Goal: Transaction & Acquisition: Download file/media

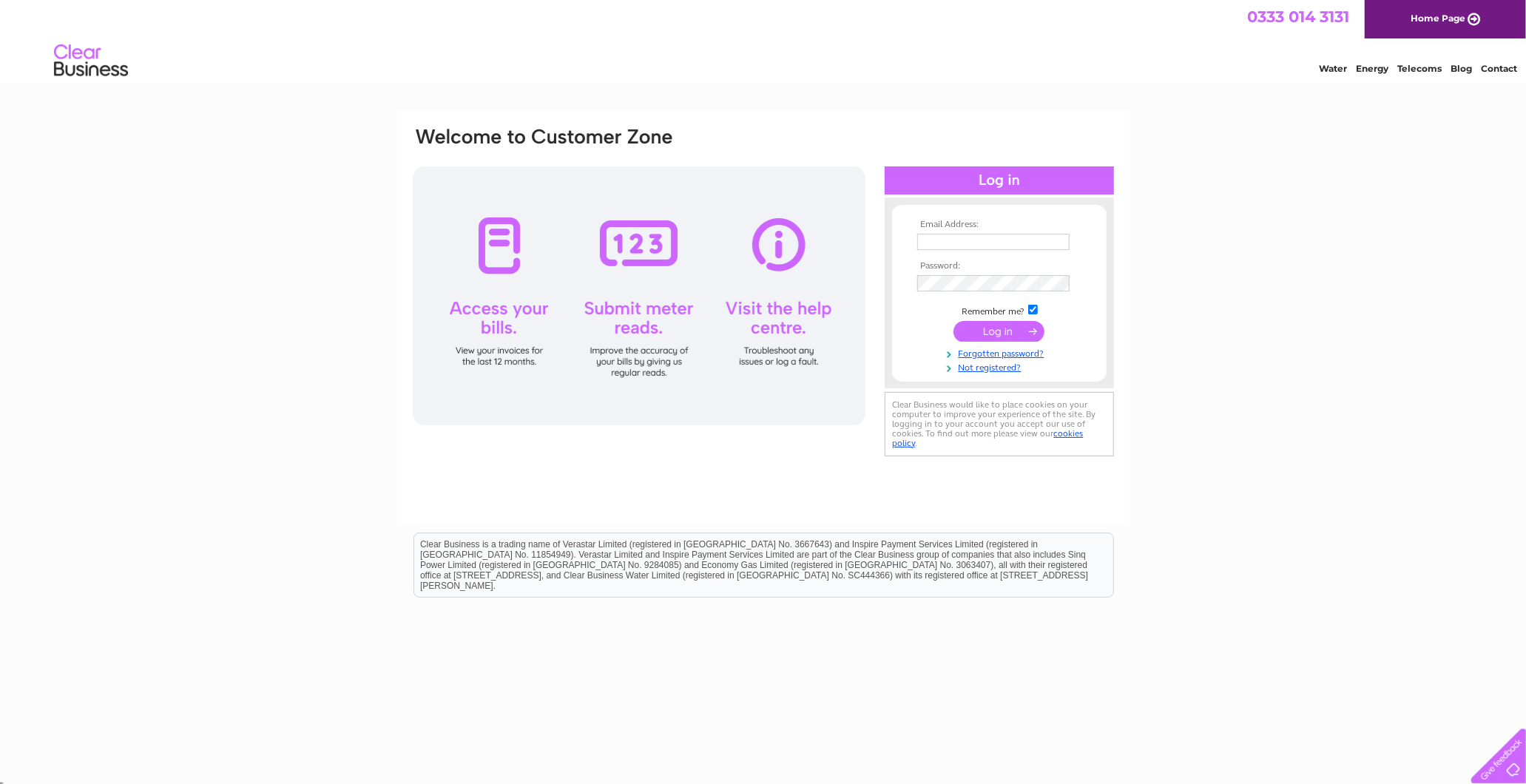
type input "[PERSON_NAME][EMAIL_ADDRESS][DOMAIN_NAME]"
click at [989, 334] on input "submit" at bounding box center [998, 332] width 91 height 21
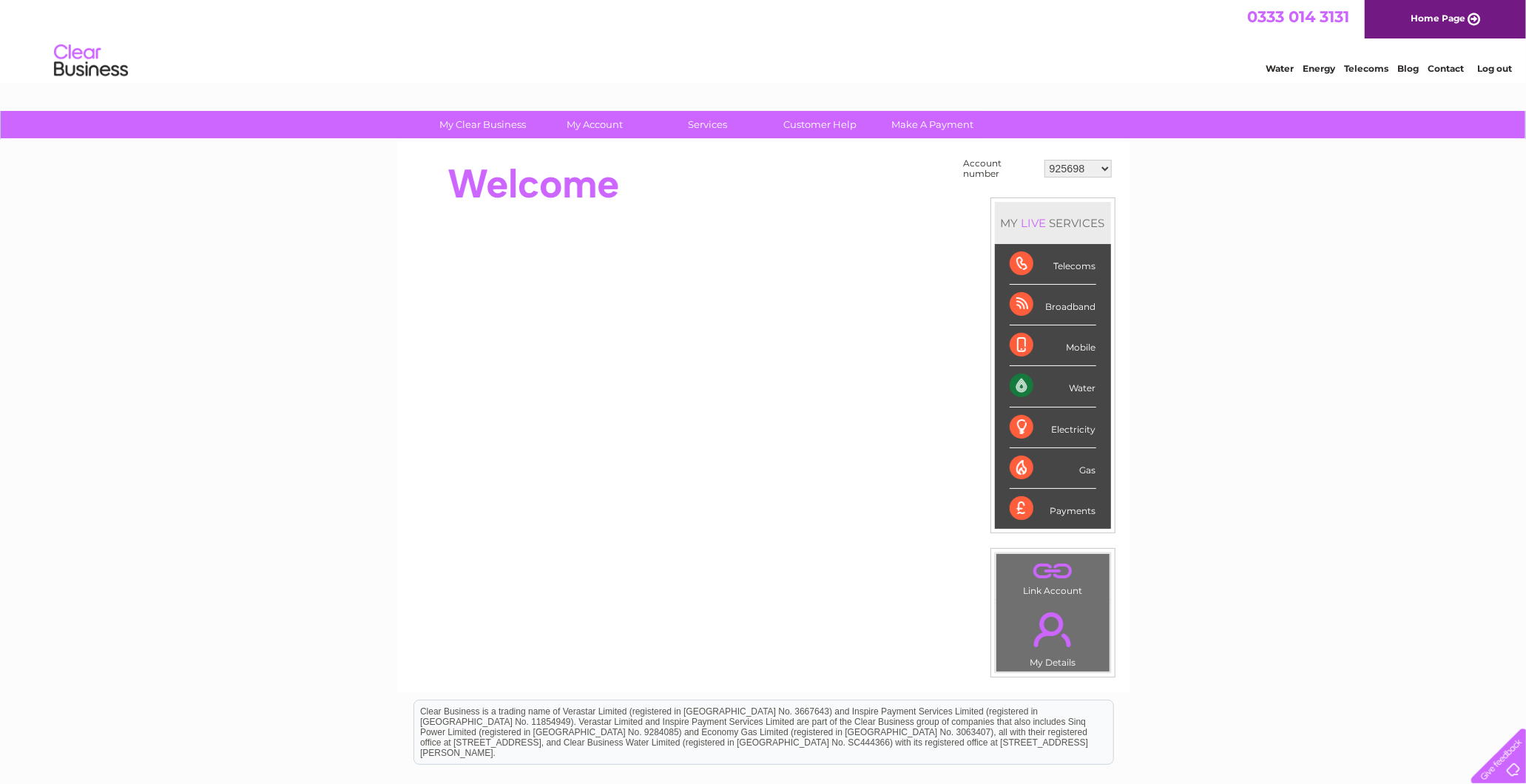
click at [1080, 173] on select "925698 934462 934831 938572 941363 942374 952730 966731 966770 967205 971927 97…" at bounding box center [1079, 169] width 68 height 18
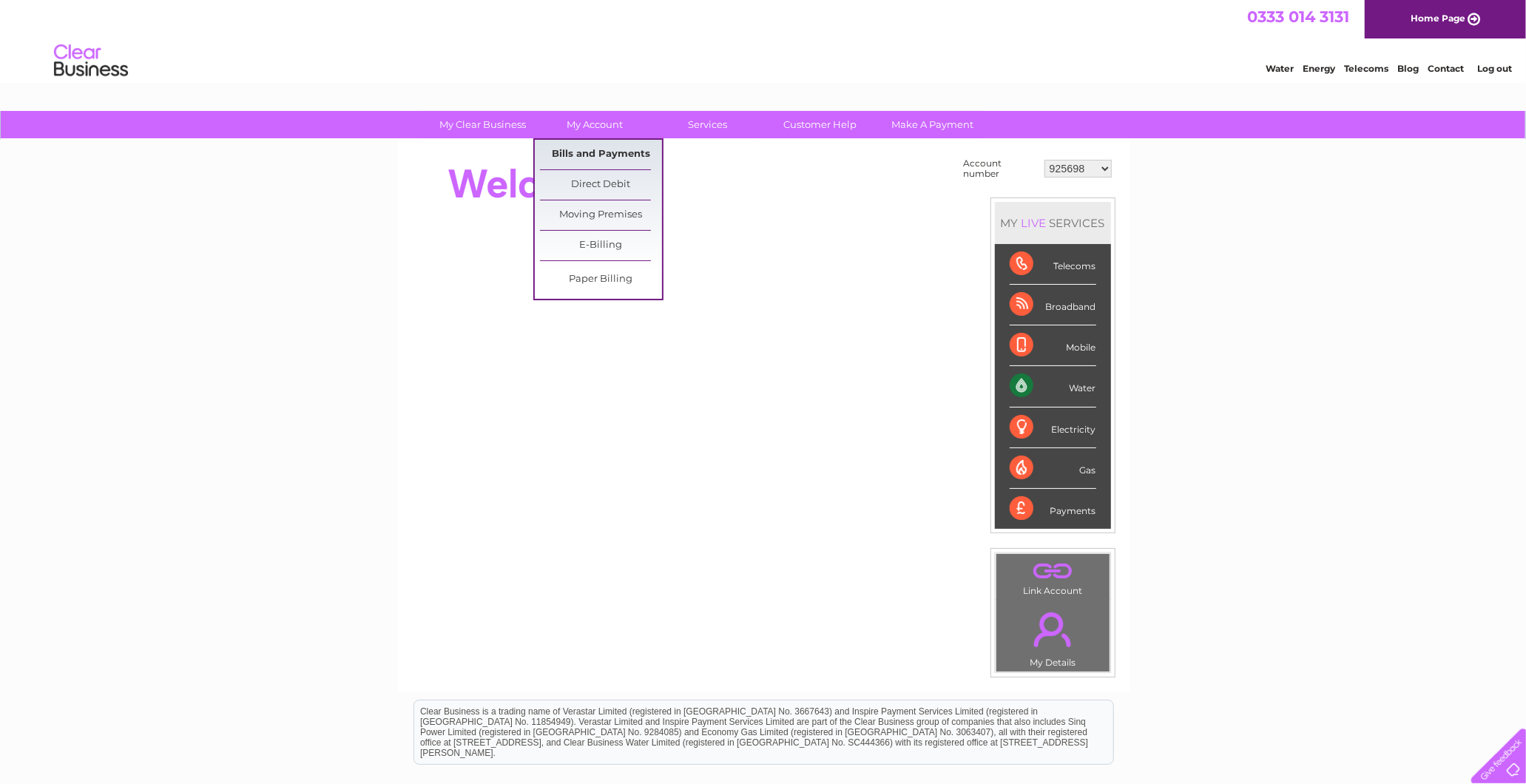
click at [597, 149] on link "Bills and Payments" at bounding box center [600, 154] width 122 height 29
click at [601, 149] on link "Bills and Payments" at bounding box center [600, 154] width 122 height 29
click at [610, 152] on link "Bills and Payments" at bounding box center [600, 154] width 122 height 29
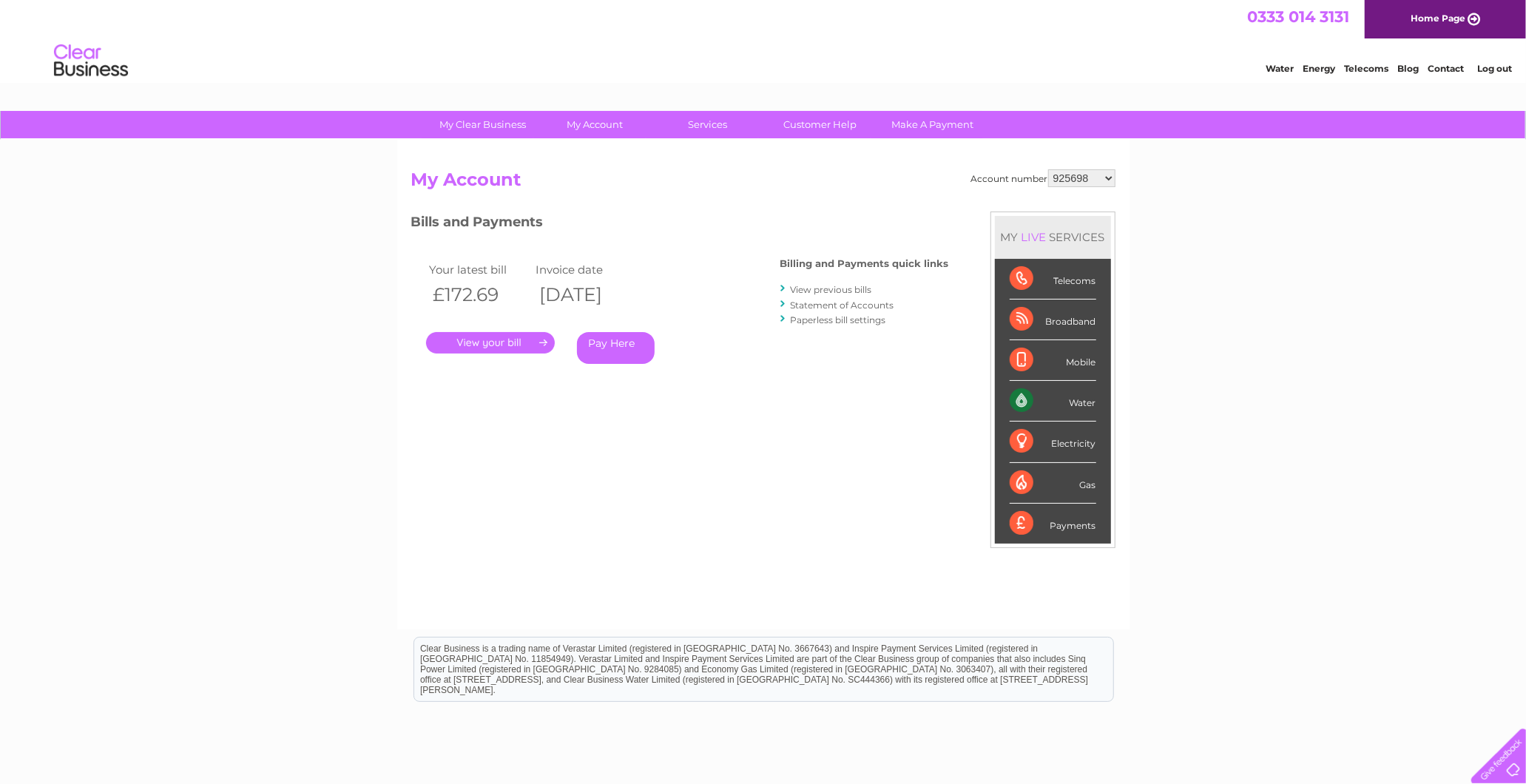
click at [804, 284] on link "View previous bills" at bounding box center [832, 289] width 81 height 11
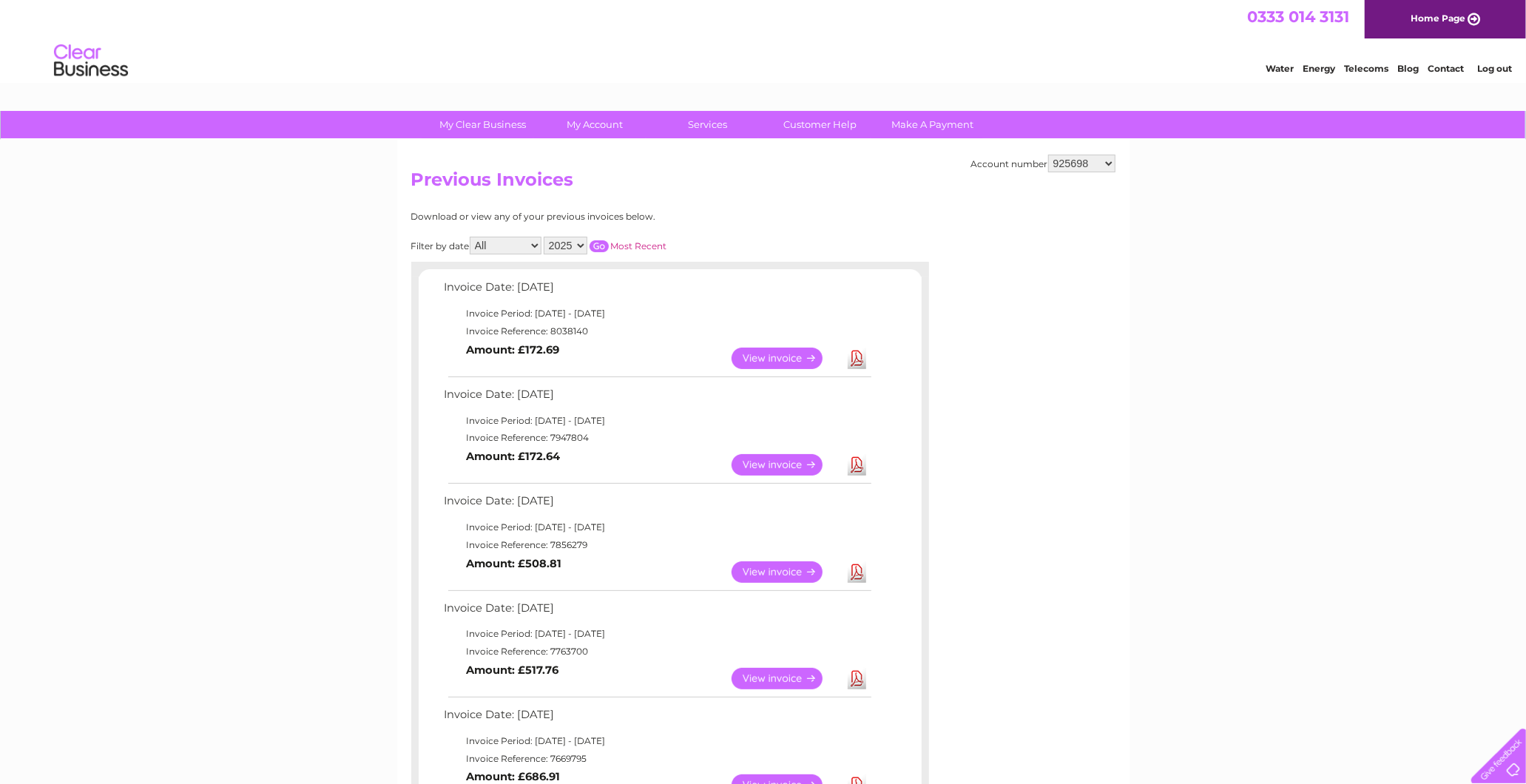
click at [848, 347] on link "Download" at bounding box center [856, 358] width 19 height 22
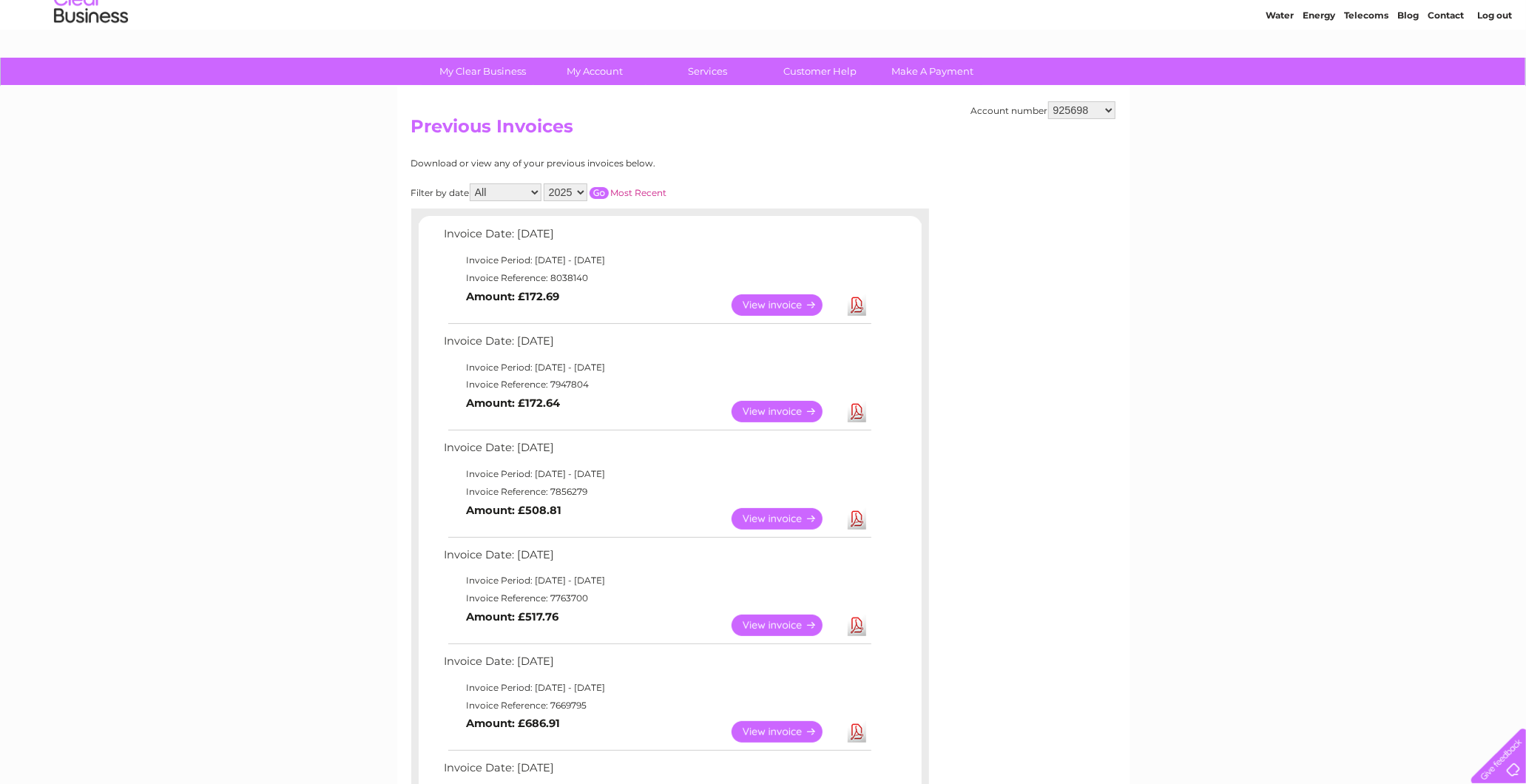
scroll to position [82, 0]
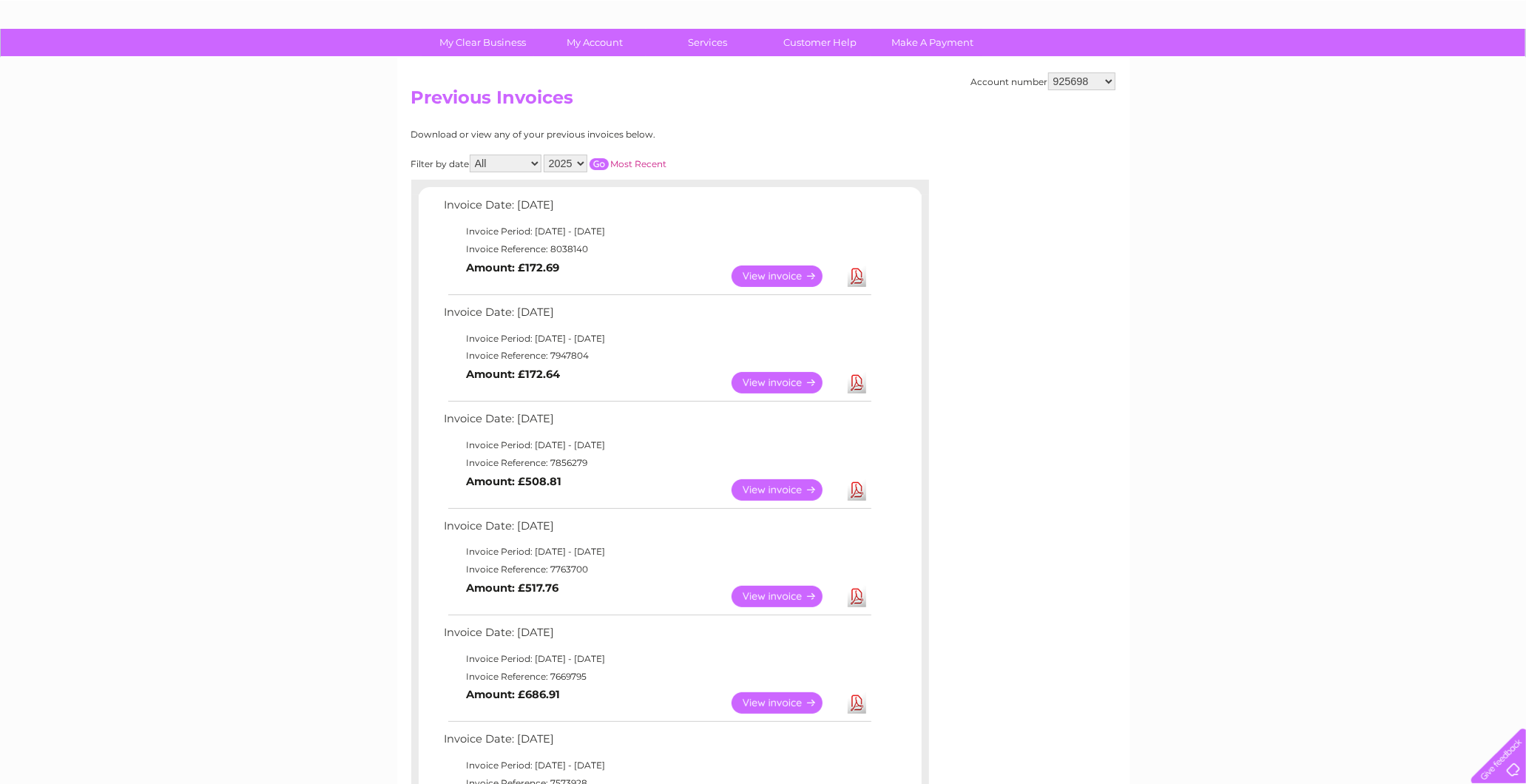
drag, startPoint x: 642, startPoint y: 338, endPoint x: 459, endPoint y: 78, distance: 317.9
click at [459, 78] on div "Account number 925698 934462 934831 938572 941363 942374 952730 966731 966770 9…" at bounding box center [763, 641] width 733 height 1167
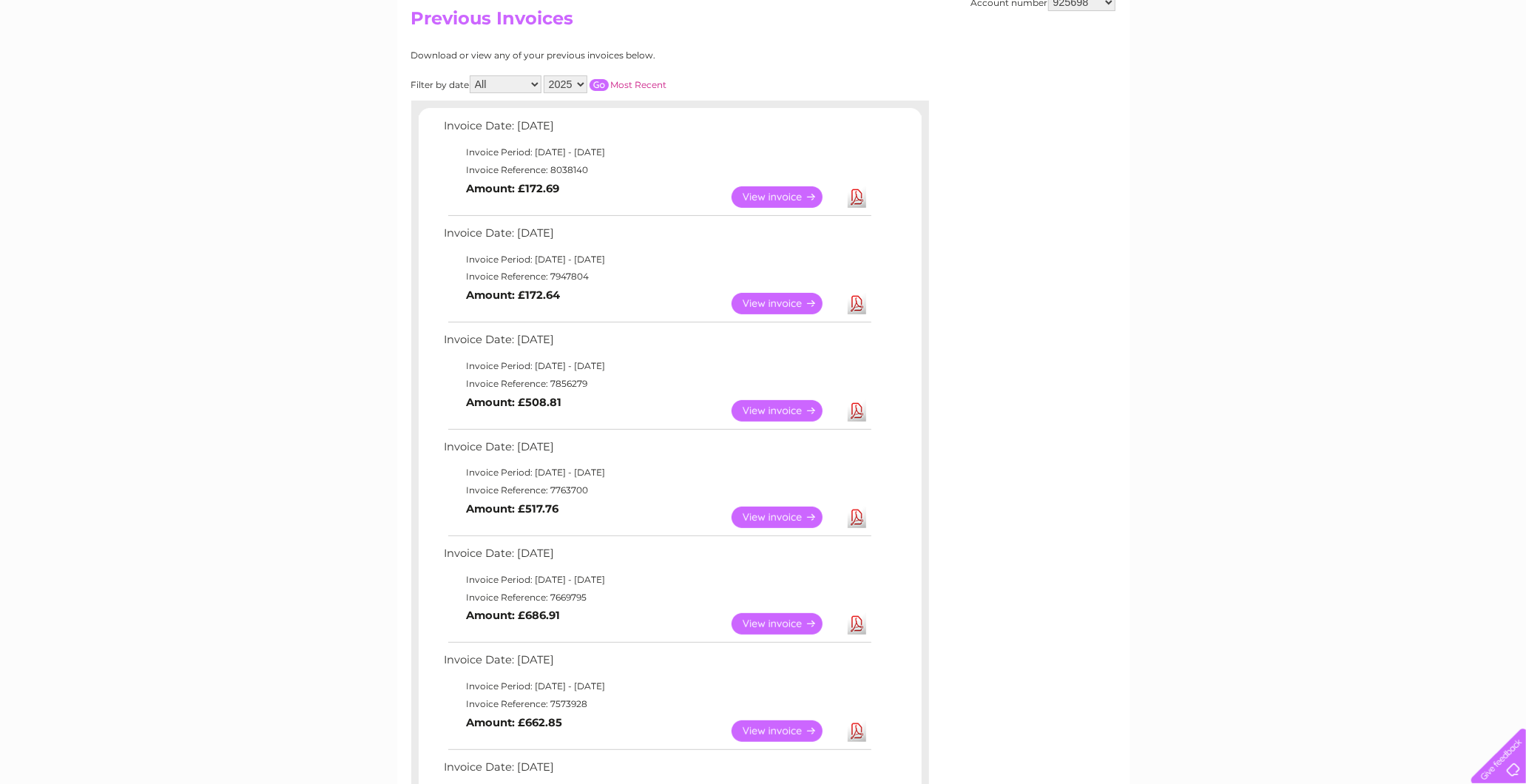
click at [743, 487] on tbody "Invoice Date: [DATE] Invoice Period: [DATE] - [DATE] Invoice Reference: 7763700…" at bounding box center [657, 485] width 433 height 98
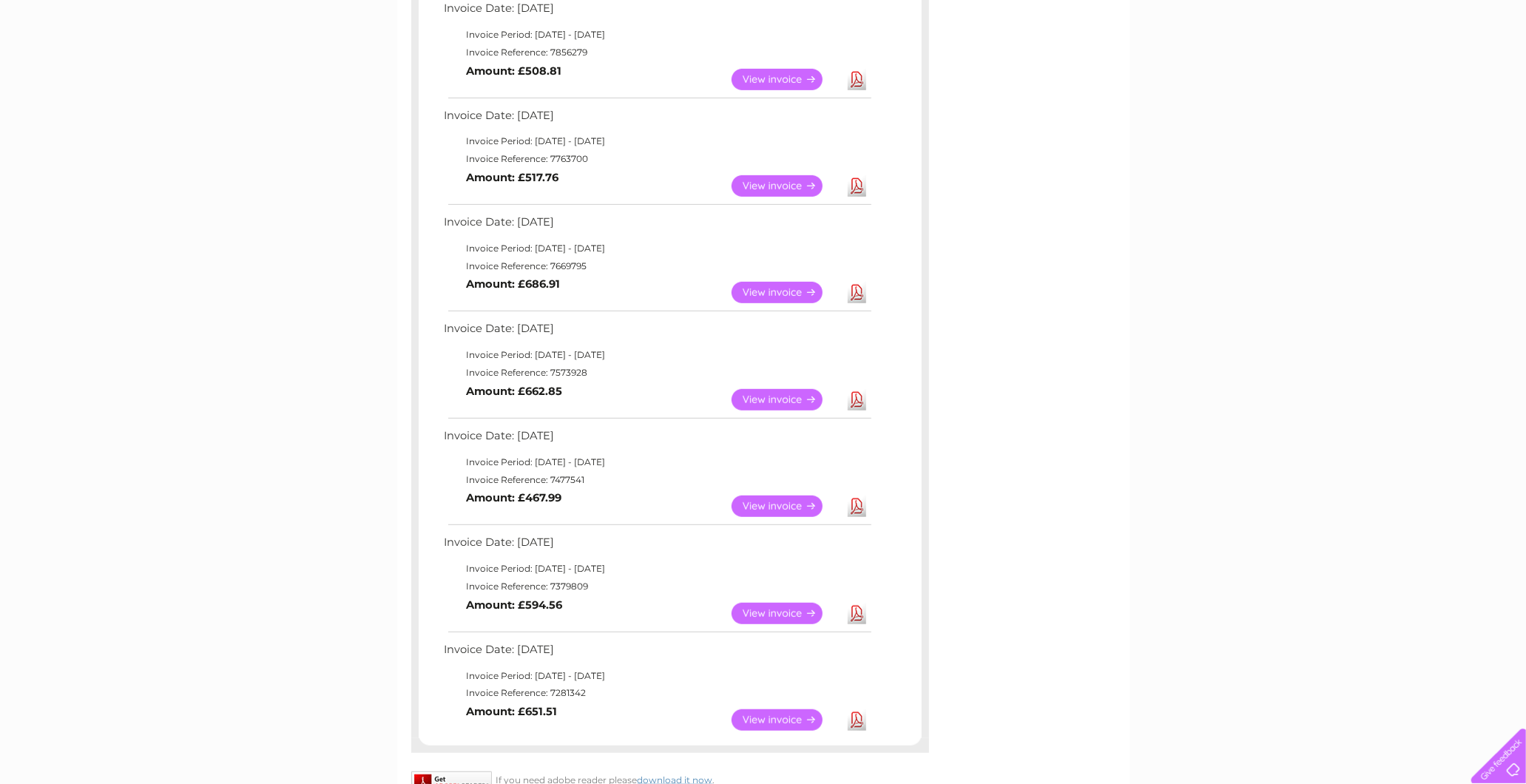
scroll to position [740, 0]
